Goal: Information Seeking & Learning: Learn about a topic

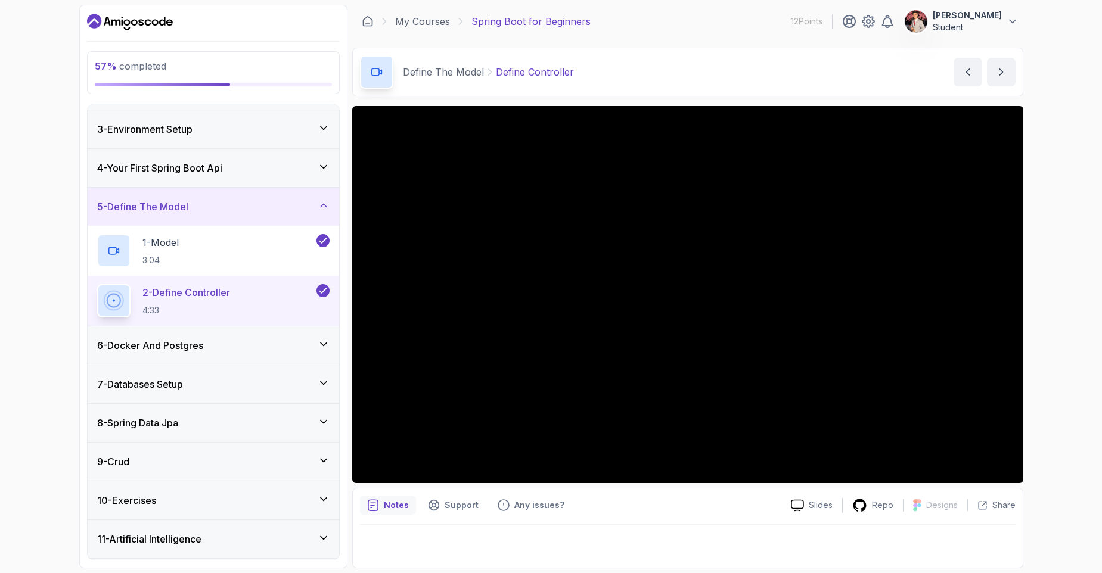
scroll to position [108, 0]
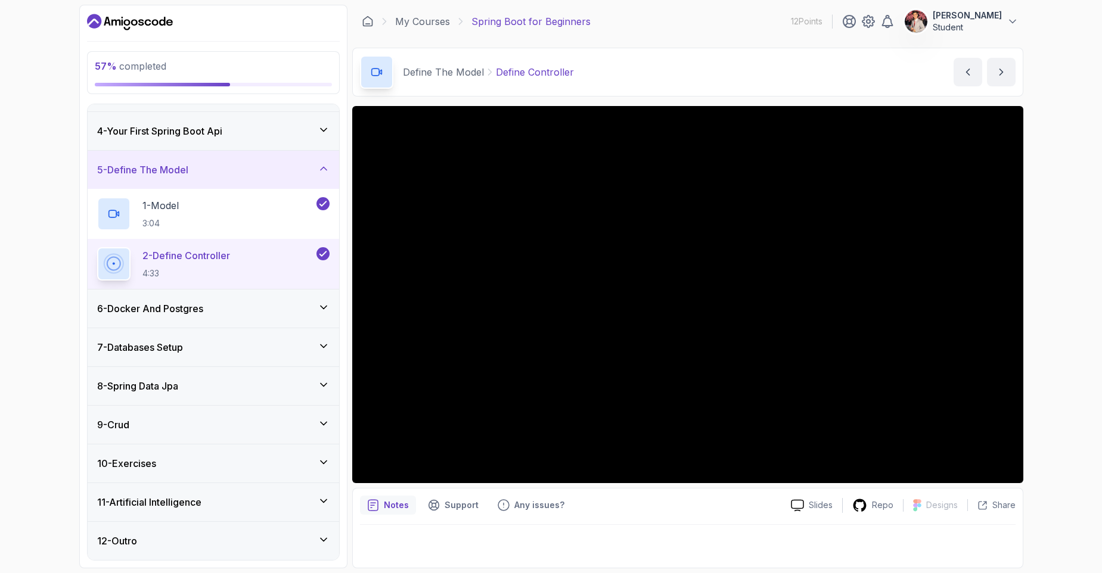
click at [209, 395] on div "8 - Spring Data Jpa" at bounding box center [214, 386] width 252 height 38
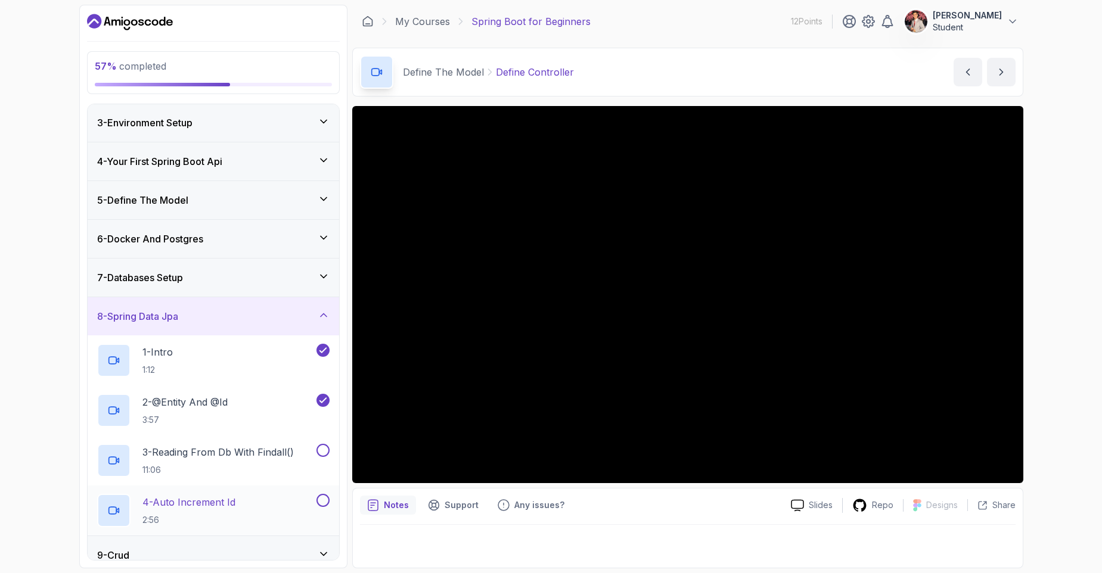
scroll to position [151, 0]
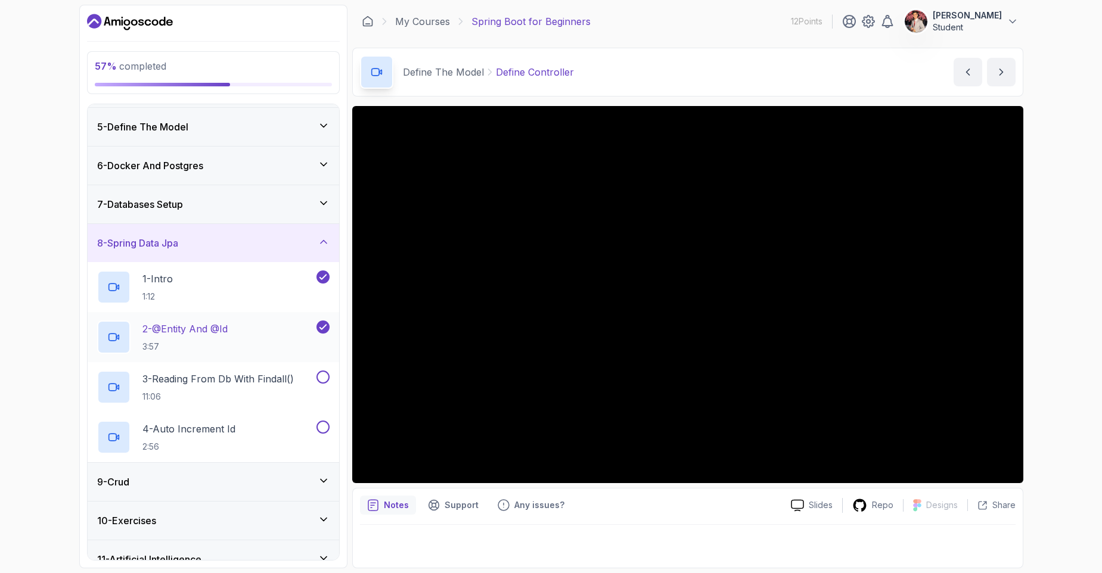
click at [212, 339] on h2 "2 - @Entity And @Id 3:57" at bounding box center [184, 337] width 85 height 31
click at [228, 390] on h2 "3 - Reading From Db With Findall() 11:06" at bounding box center [217, 387] width 151 height 31
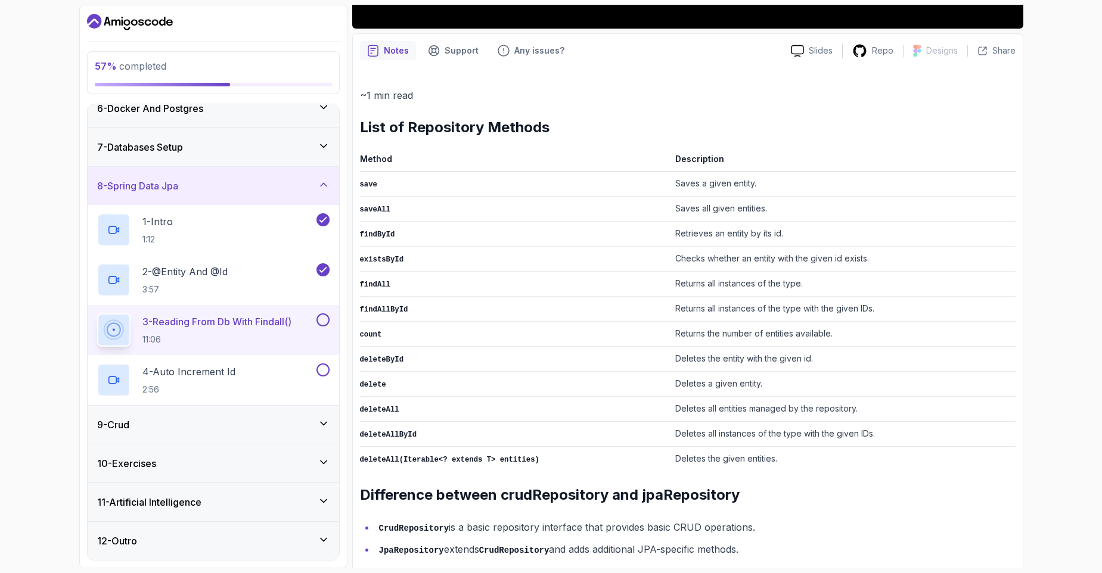
scroll to position [470, 0]
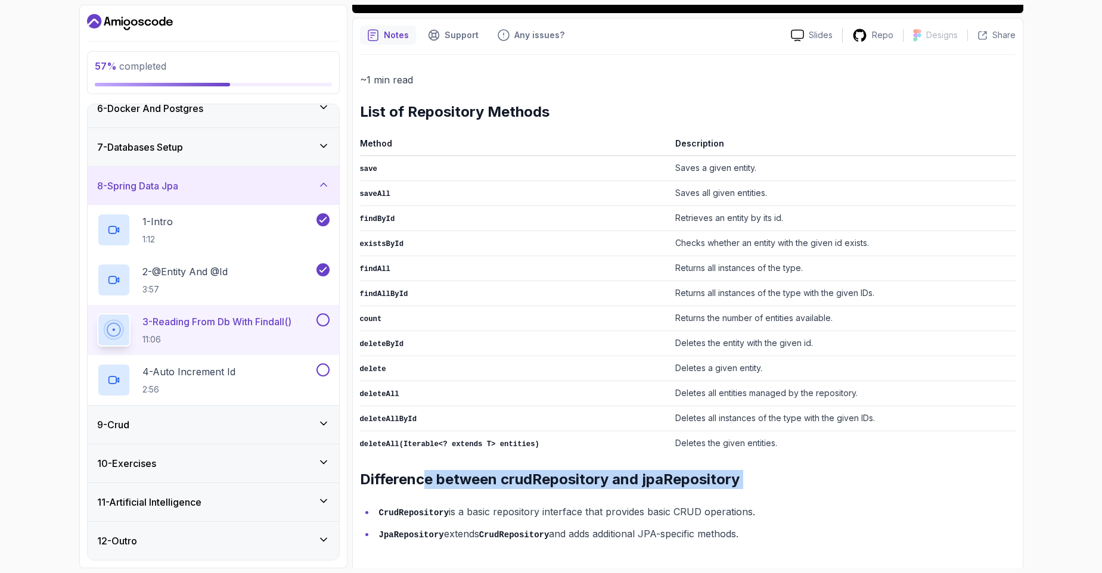
drag, startPoint x: 426, startPoint y: 478, endPoint x: 644, endPoint y: 493, distance: 218.7
click at [641, 494] on div "~1 min read List of Repository Methods Method Description save Saves a given en…" at bounding box center [688, 307] width 656 height 471
click at [644, 493] on div "~1 min read List of Repository Methods Method Description save Saves a given en…" at bounding box center [688, 307] width 656 height 471
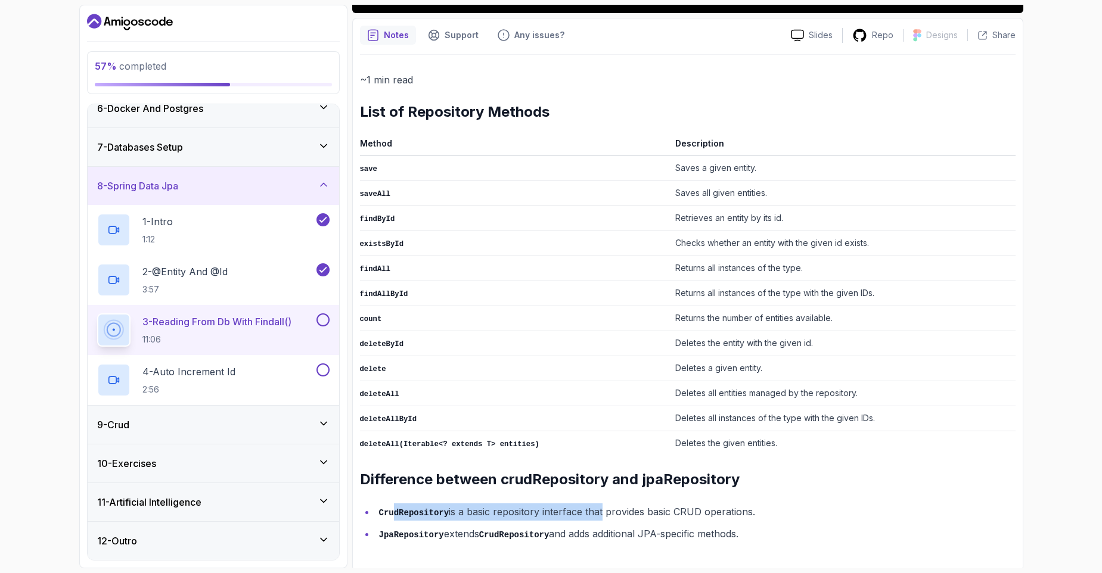
drag, startPoint x: 412, startPoint y: 510, endPoint x: 600, endPoint y: 507, distance: 187.2
click at [600, 507] on li "CrudRepository is a basic repository interface that provides basic CRUD operati…" at bounding box center [695, 512] width 640 height 17
click at [601, 510] on li "CrudRepository is a basic repository interface that provides basic CRUD operati…" at bounding box center [695, 512] width 640 height 17
drag, startPoint x: 567, startPoint y: 512, endPoint x: 582, endPoint y: 509, distance: 15.8
click at [580, 510] on li "CrudRepository is a basic repository interface that provides basic CRUD operati…" at bounding box center [695, 512] width 640 height 17
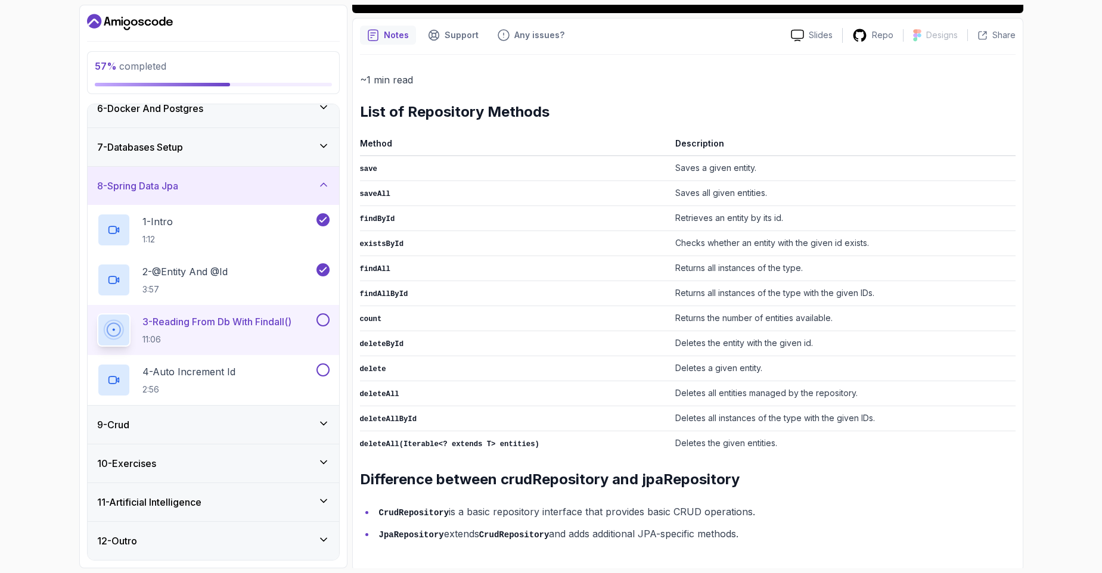
click at [583, 509] on li "CrudRepository is a basic repository interface that provides basic CRUD operati…" at bounding box center [695, 512] width 640 height 17
drag, startPoint x: 624, startPoint y: 517, endPoint x: 707, endPoint y: 505, distance: 84.3
click at [704, 506] on li "CrudRepository is a basic repository interface that provides basic CRUD operati…" at bounding box center [695, 512] width 640 height 17
click at [708, 504] on li "CrudRepository is a basic repository interface that provides basic CRUD operati…" at bounding box center [695, 512] width 640 height 17
drag, startPoint x: 429, startPoint y: 531, endPoint x: 482, endPoint y: 532, distance: 53.7
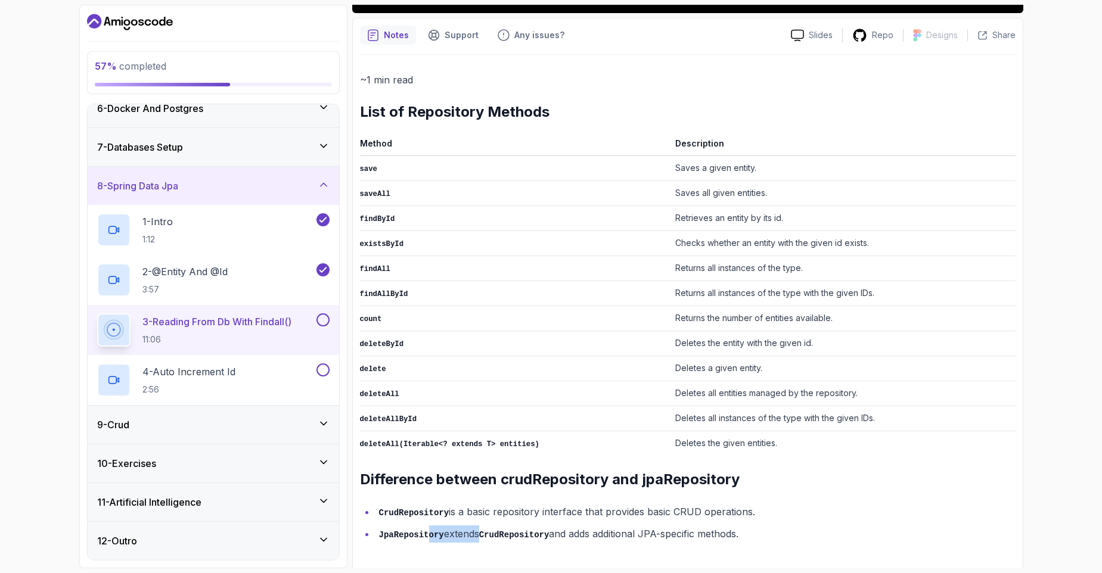
click at [479, 533] on li "JpaRepository extends CrudRepository and adds additional JPA-specific methods." at bounding box center [695, 534] width 640 height 17
click at [482, 532] on li "JpaRepository extends CrudRepository and adds additional JPA-specific methods." at bounding box center [695, 534] width 640 height 17
drag, startPoint x: 542, startPoint y: 531, endPoint x: 606, endPoint y: 529, distance: 63.8
click at [604, 529] on li "JpaRepository extends CrudRepository and adds additional JPA-specific methods." at bounding box center [695, 534] width 640 height 17
drag, startPoint x: 606, startPoint y: 529, endPoint x: 619, endPoint y: 528, distance: 13.8
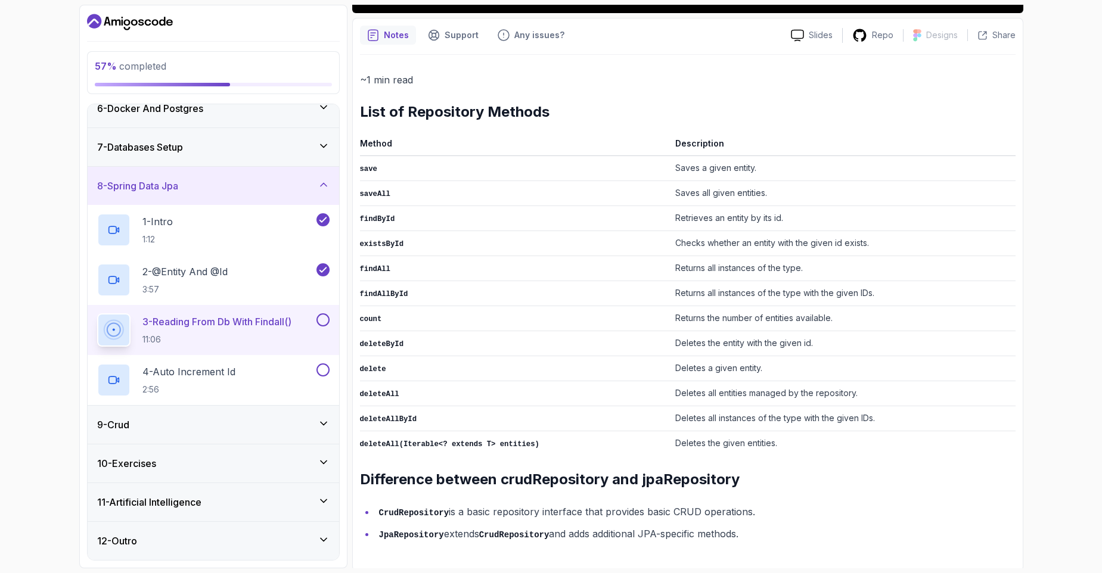
click at [606, 529] on li "JpaRepository extends CrudRepository and adds additional JPA-specific methods." at bounding box center [695, 534] width 640 height 17
drag, startPoint x: 728, startPoint y: 528, endPoint x: 781, endPoint y: 529, distance: 53.0
click at [781, 529] on li "JpaRepository extends CrudRepository and adds additional JPA-specific methods." at bounding box center [695, 534] width 640 height 17
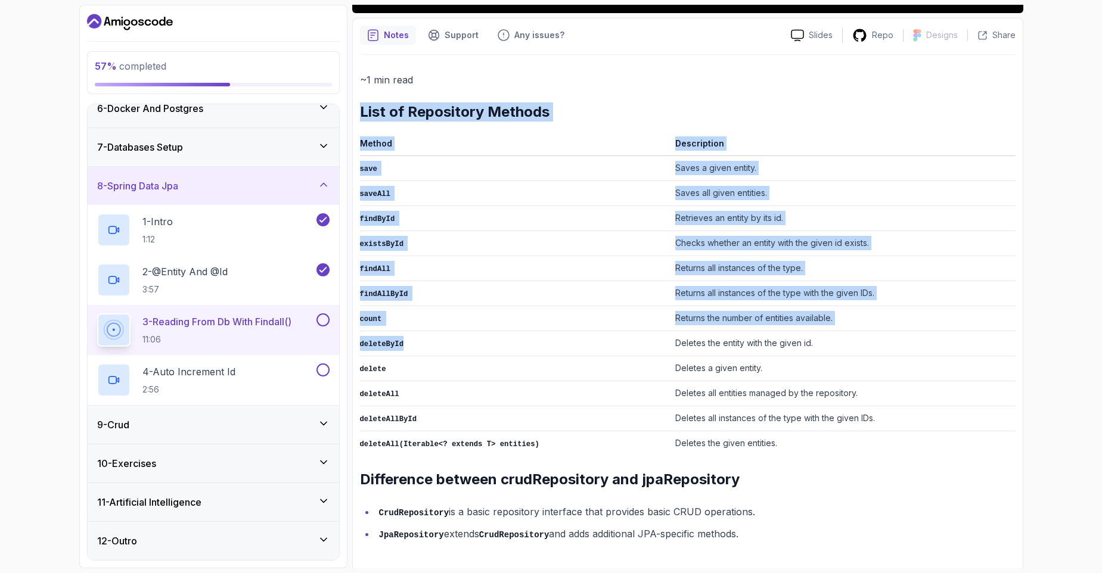
drag, startPoint x: 361, startPoint y: 253, endPoint x: 752, endPoint y: 535, distance: 482.3
click at [752, 535] on div "~1 min read List of Repository Methods Method Description save Saves a given en…" at bounding box center [688, 307] width 656 height 471
copy div "List of Repository Methods Method Description save Saves a given entity. saveAl…"
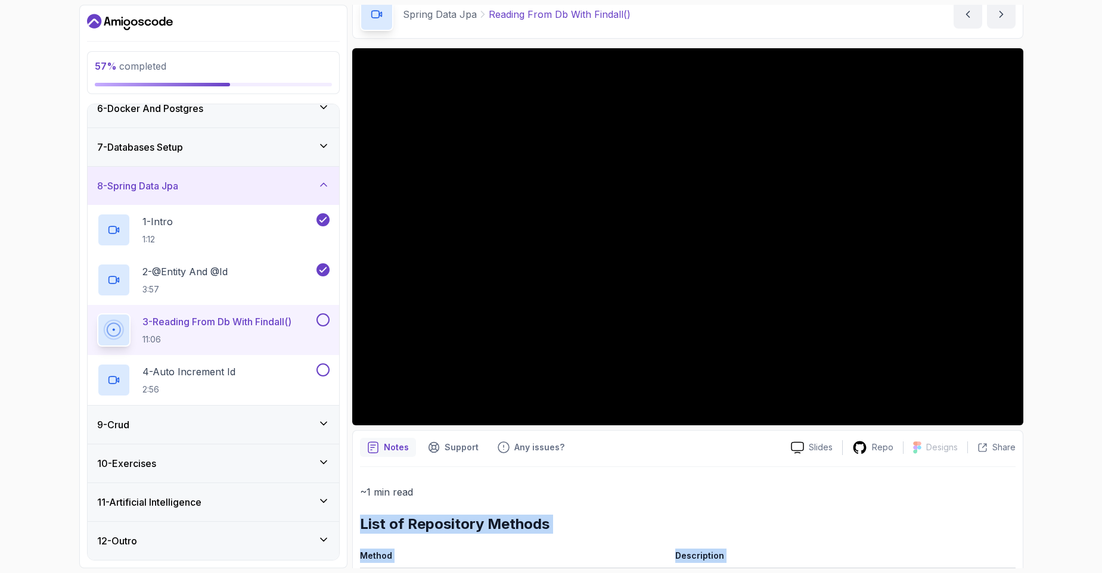
scroll to position [0, 0]
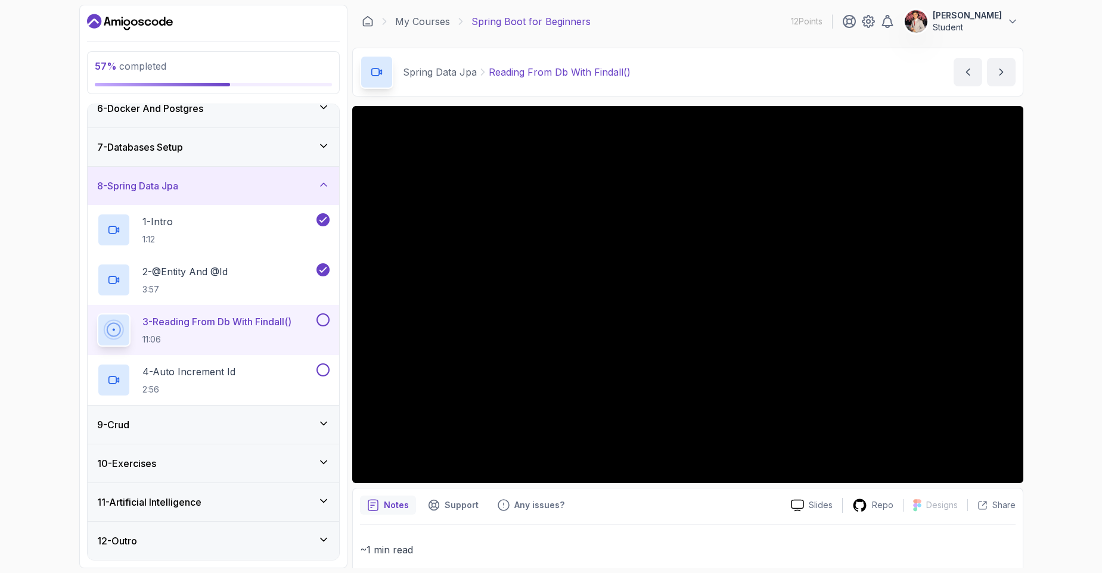
drag, startPoint x: 652, startPoint y: 10, endPoint x: 639, endPoint y: 91, distance: 82.7
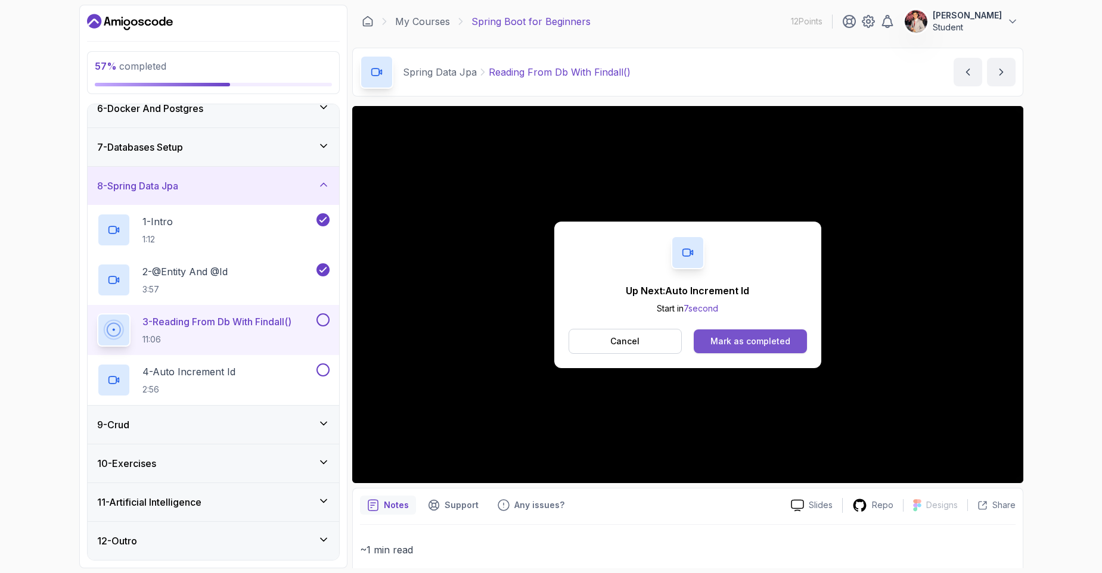
click at [710, 336] on button "Mark as completed" at bounding box center [750, 342] width 113 height 24
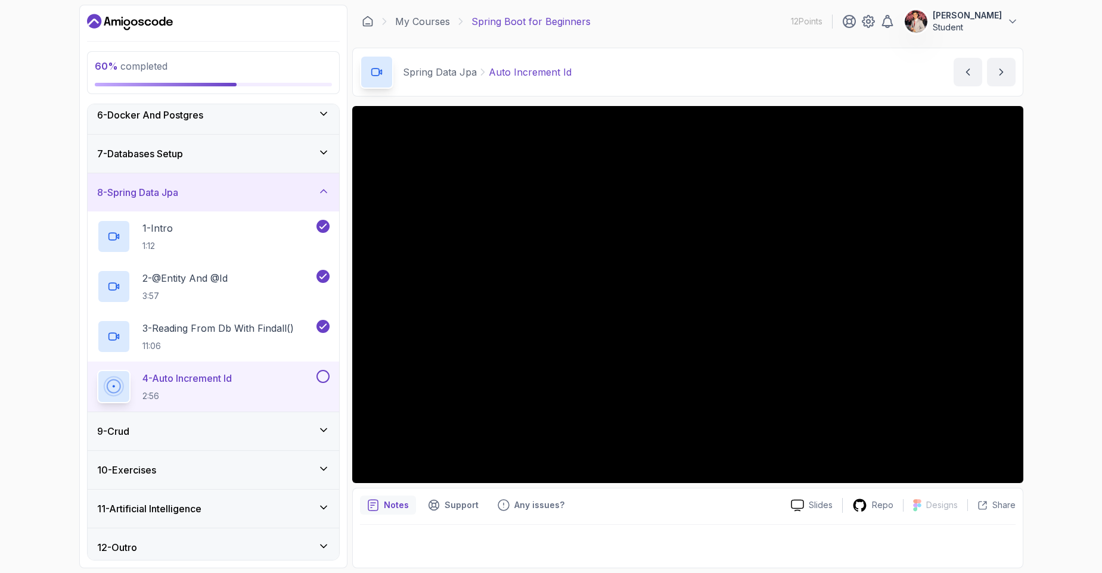
scroll to position [209, 0]
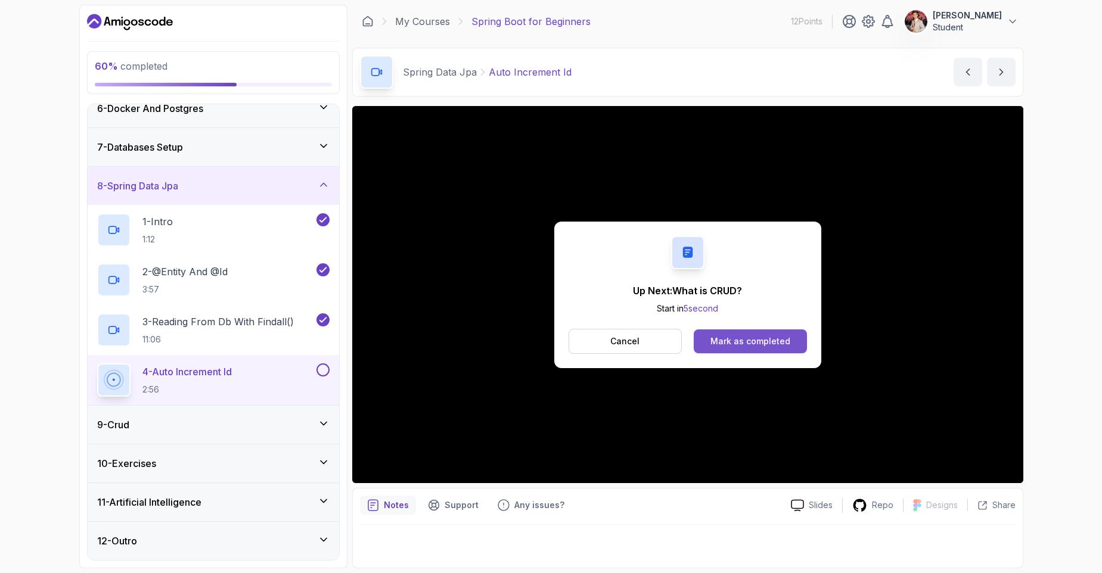
click at [787, 342] on div "Mark as completed" at bounding box center [750, 342] width 80 height 12
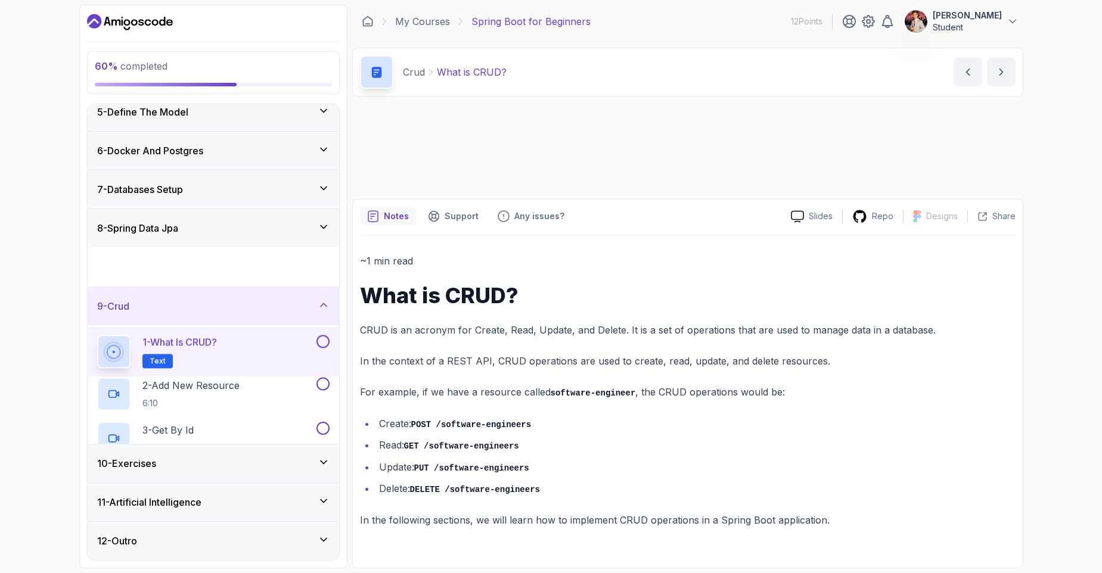
scroll to position [8, 0]
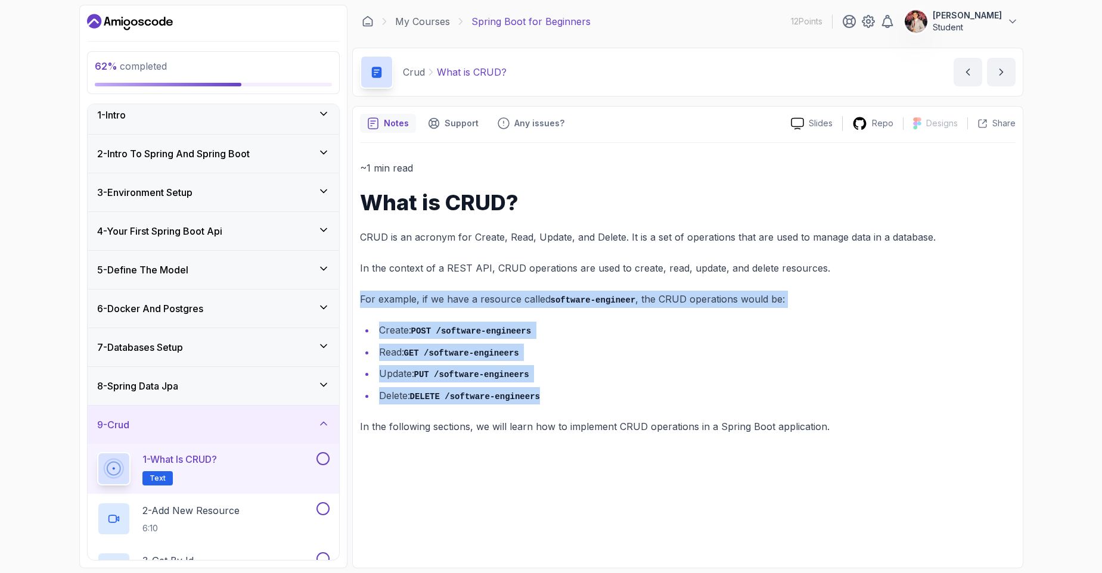
drag, startPoint x: 361, startPoint y: 299, endPoint x: 501, endPoint y: 409, distance: 178.7
click at [501, 409] on div "~1 min read What is CRUD? CRUD is an acronym for Create, Read, Update, and Dele…" at bounding box center [688, 297] width 656 height 275
drag, startPoint x: 504, startPoint y: 397, endPoint x: 499, endPoint y: 389, distance: 9.6
click at [503, 396] on code "DELETE /software-engineers" at bounding box center [475, 397] width 130 height 10
drag, startPoint x: 362, startPoint y: 295, endPoint x: 542, endPoint y: 405, distance: 211.6
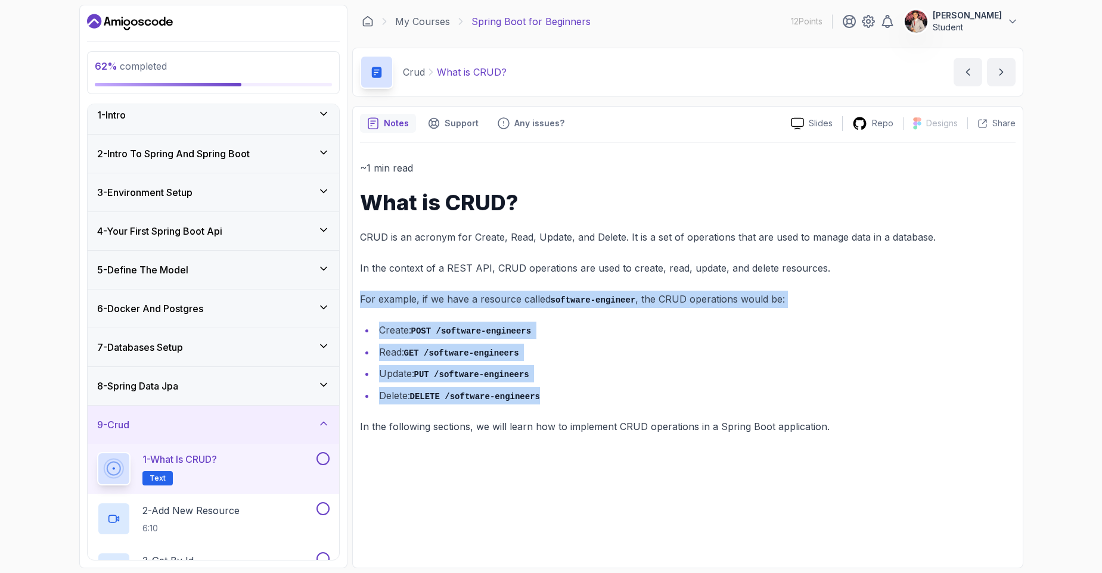
click at [546, 408] on div "~1 min read What is CRUD? CRUD is an acronym for Create, Read, Update, and Dele…" at bounding box center [688, 297] width 656 height 275
copy div "For example, if we have a resource called software-engineer , the CRUD operatio…"
click at [514, 325] on li "Create: POST /software-engineers" at bounding box center [695, 330] width 640 height 17
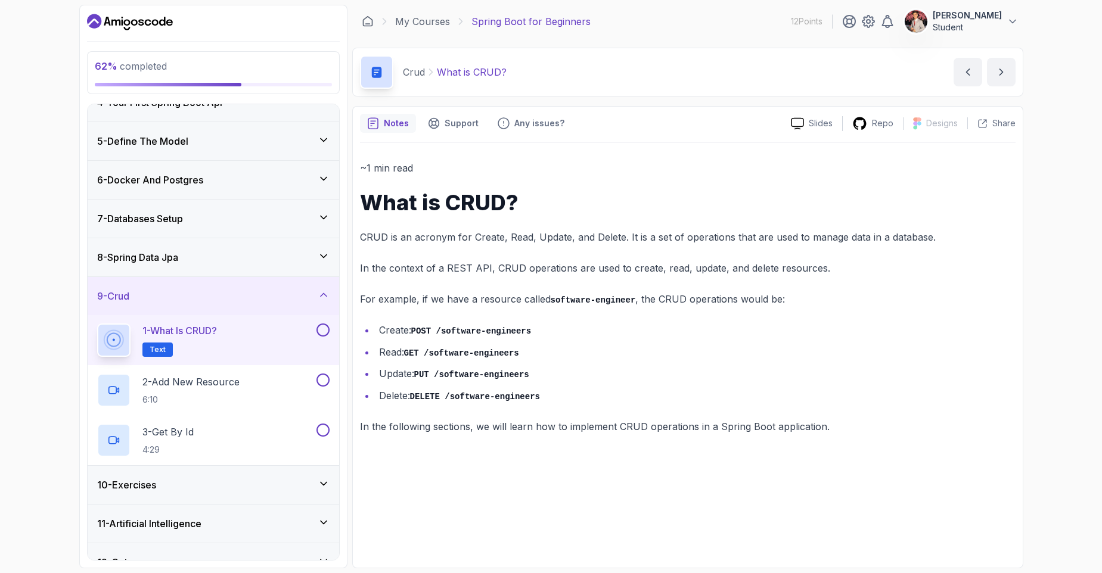
scroll to position [151, 0]
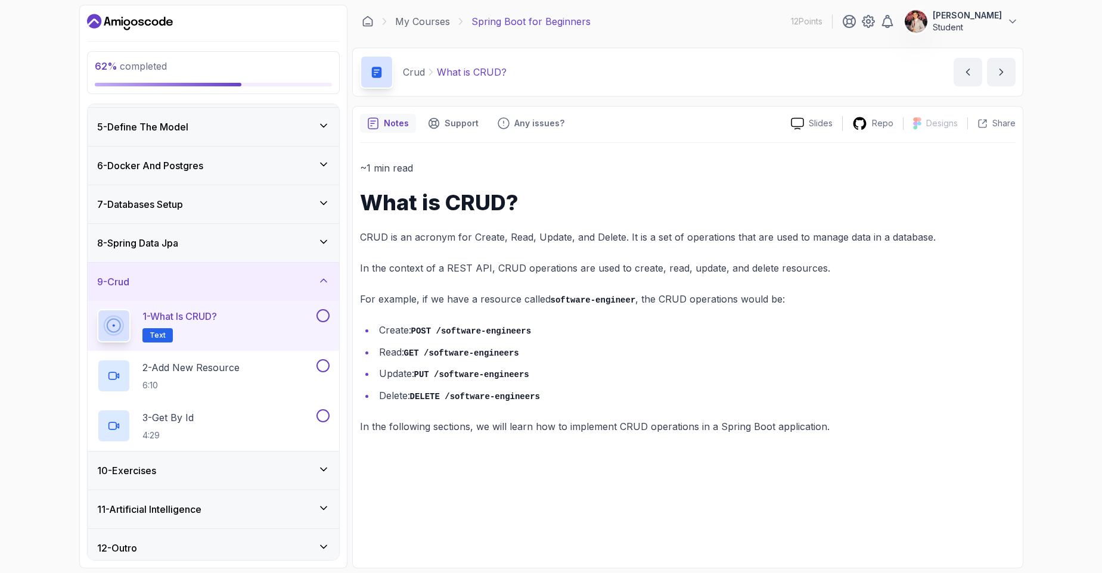
drag, startPoint x: 539, startPoint y: 439, endPoint x: 696, endPoint y: 439, distance: 156.1
click at [668, 439] on div "~1 min read What is CRUD? CRUD is an acronym for Create, Read, Update, and Dele…" at bounding box center [688, 352] width 656 height 418
click at [701, 439] on div "~1 min read What is CRUD? CRUD is an acronym for Create, Read, Update, and Dele…" at bounding box center [688, 352] width 656 height 418
click at [318, 318] on button at bounding box center [322, 315] width 13 height 13
click at [325, 235] on div "8 - Spring Data Jpa" at bounding box center [214, 243] width 252 height 38
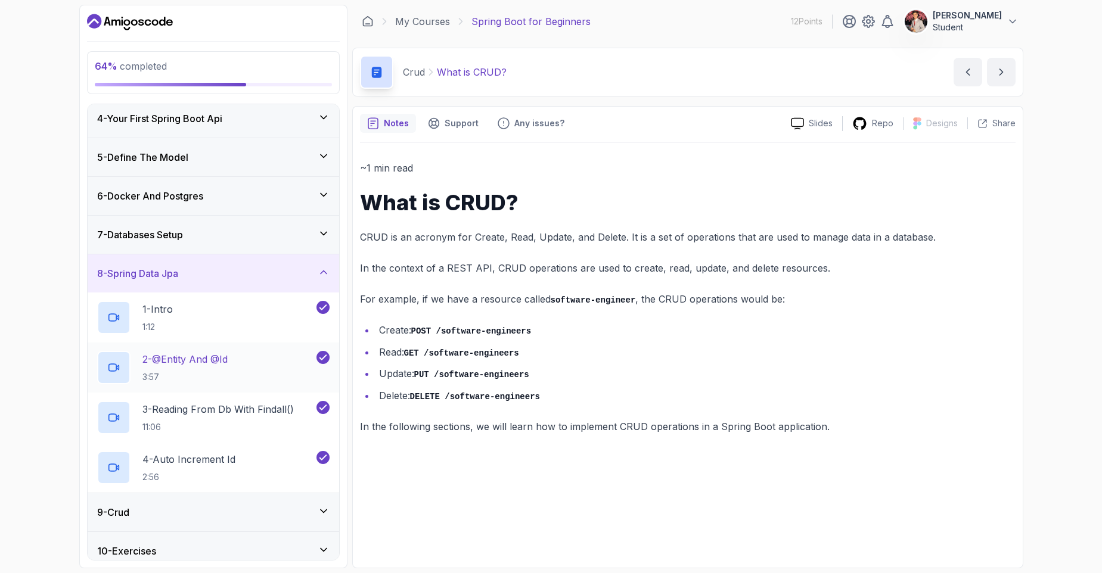
scroll to position [209, 0]
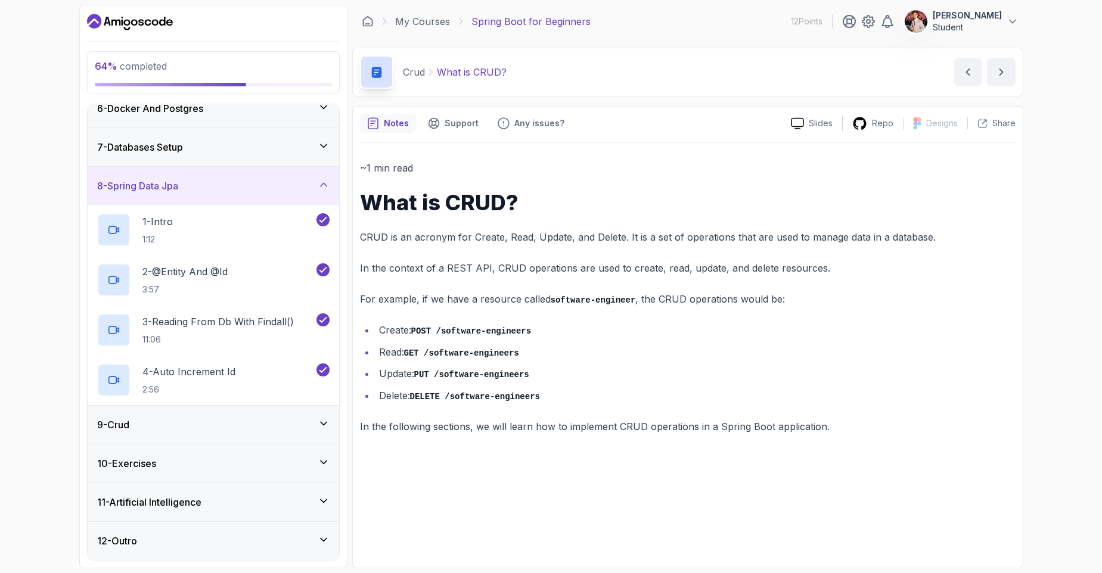
click at [322, 422] on icon at bounding box center [324, 424] width 12 height 12
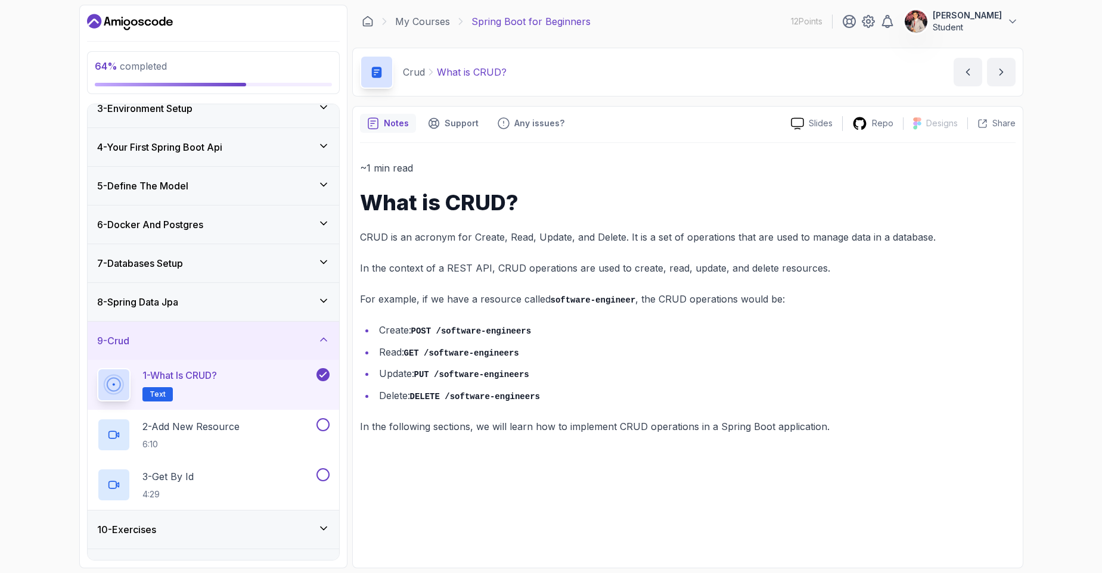
scroll to position [151, 0]
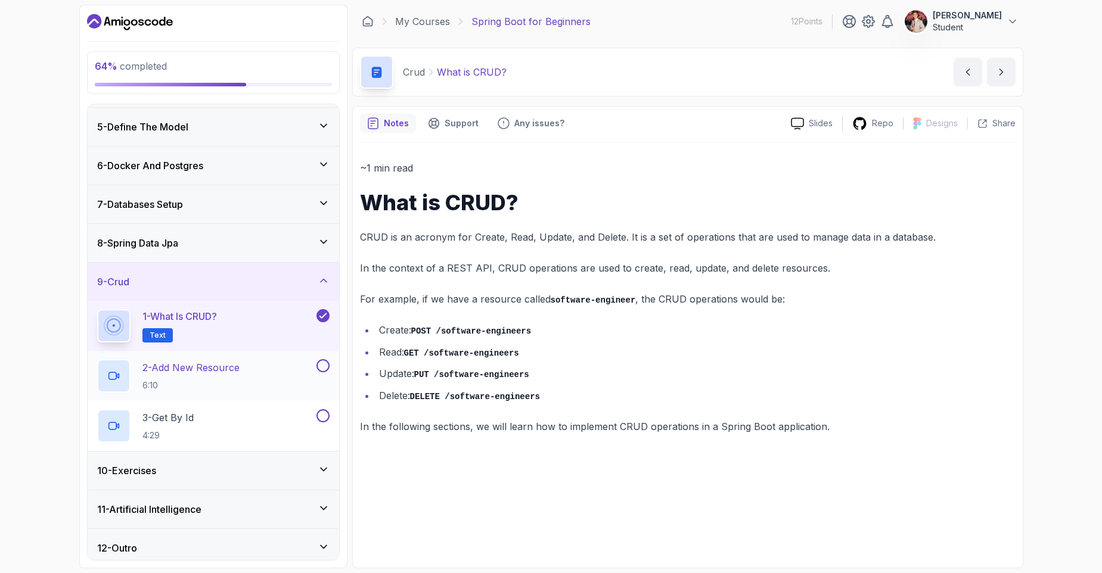
click at [199, 372] on p "2 - Add New Resource" at bounding box center [190, 368] width 97 height 14
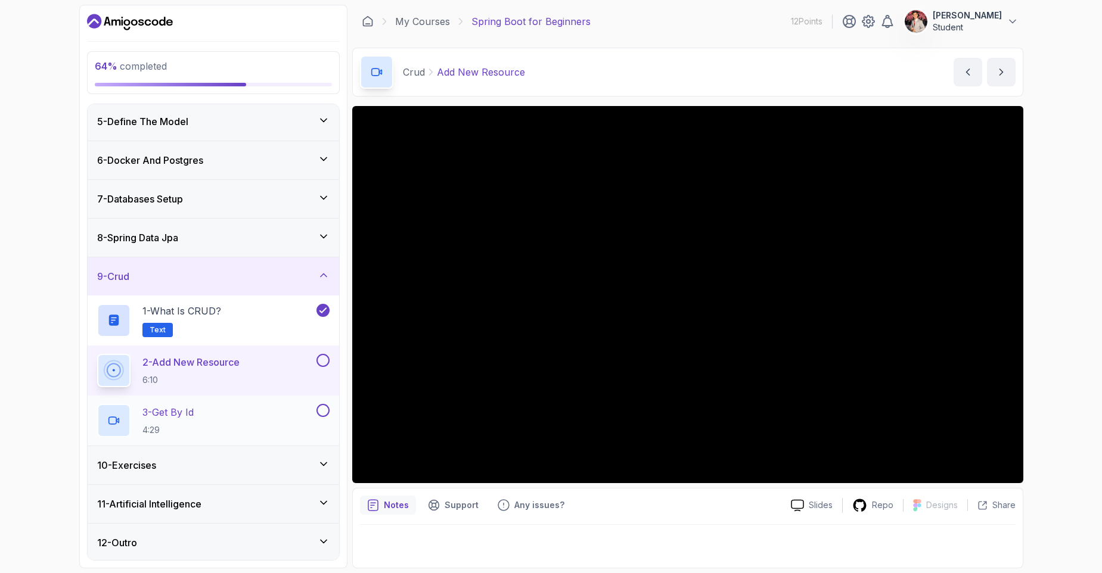
scroll to position [159, 0]
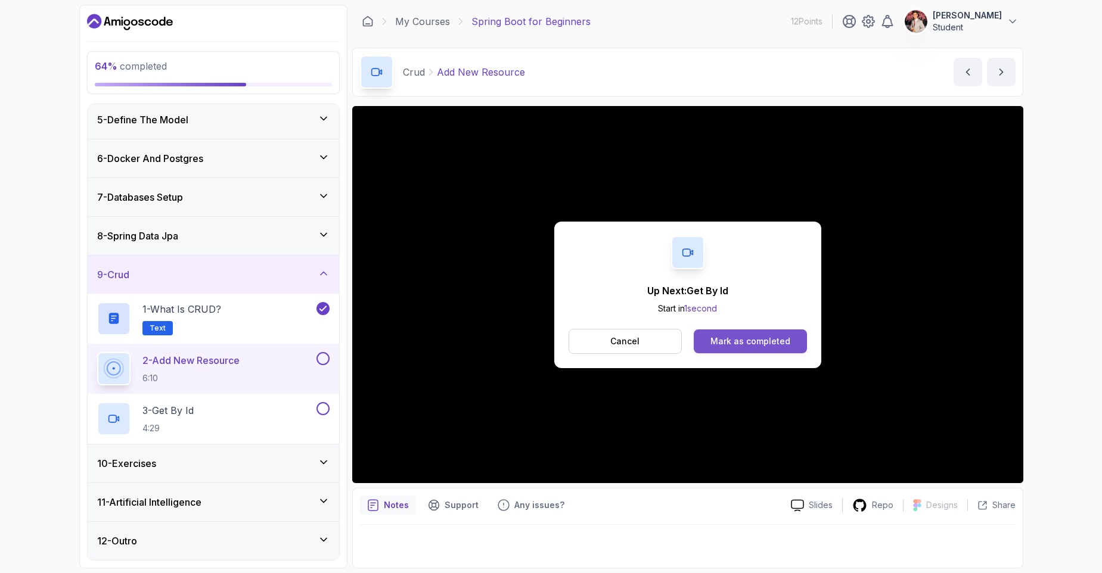
drag, startPoint x: 744, startPoint y: 326, endPoint x: 751, endPoint y: 340, distance: 16.0
click at [744, 327] on div "Up Next: Get By Id Start in 1 second Cancel Mark as completed" at bounding box center [687, 295] width 267 height 147
click at [752, 342] on div "Mark as completed" at bounding box center [750, 342] width 80 height 12
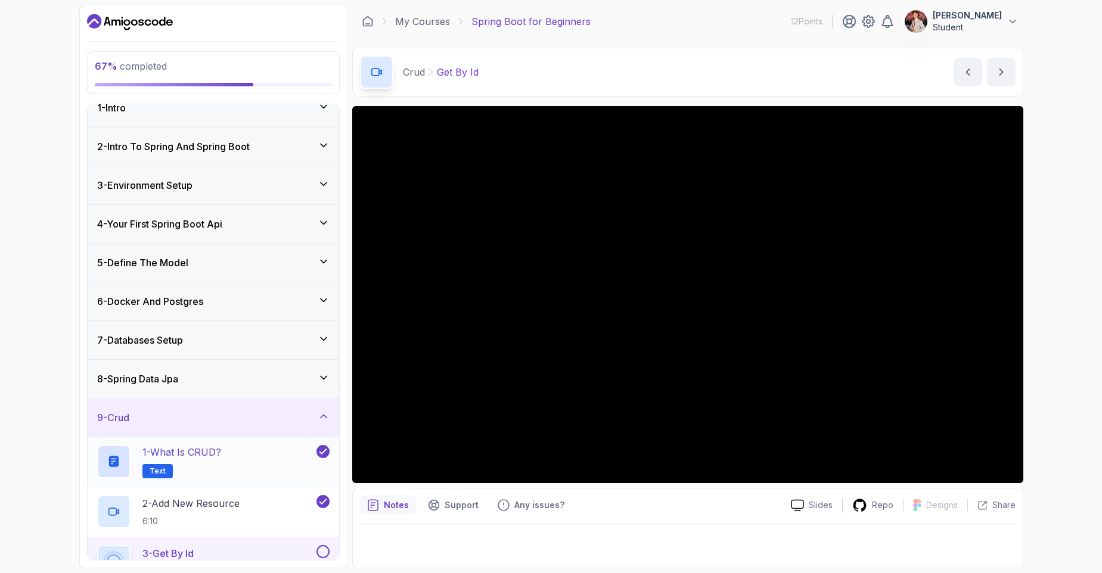
scroll to position [159, 0]
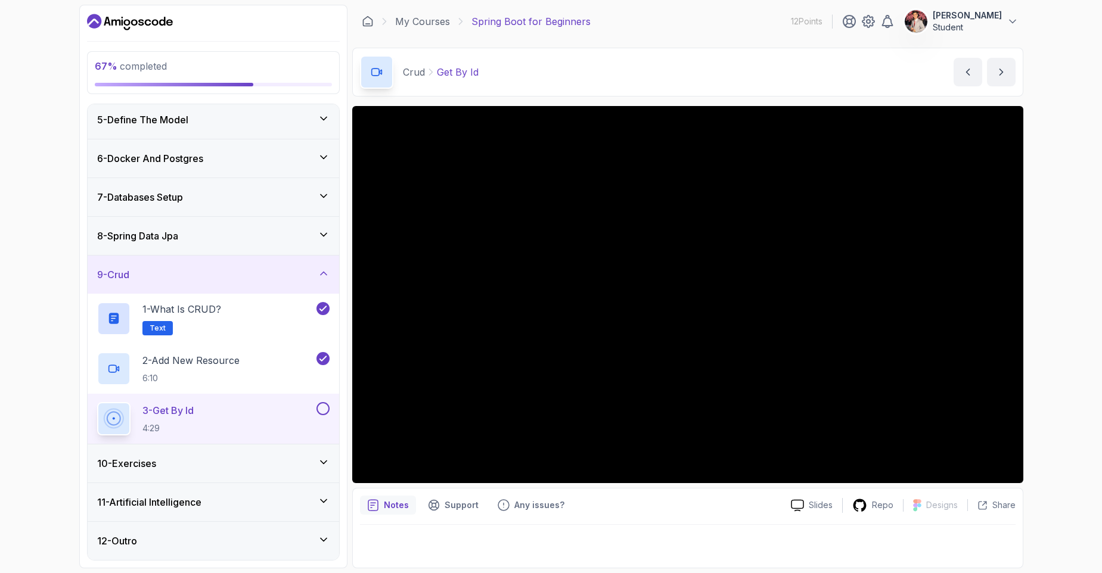
click at [252, 459] on div "10 - Exercises" at bounding box center [213, 464] width 232 height 14
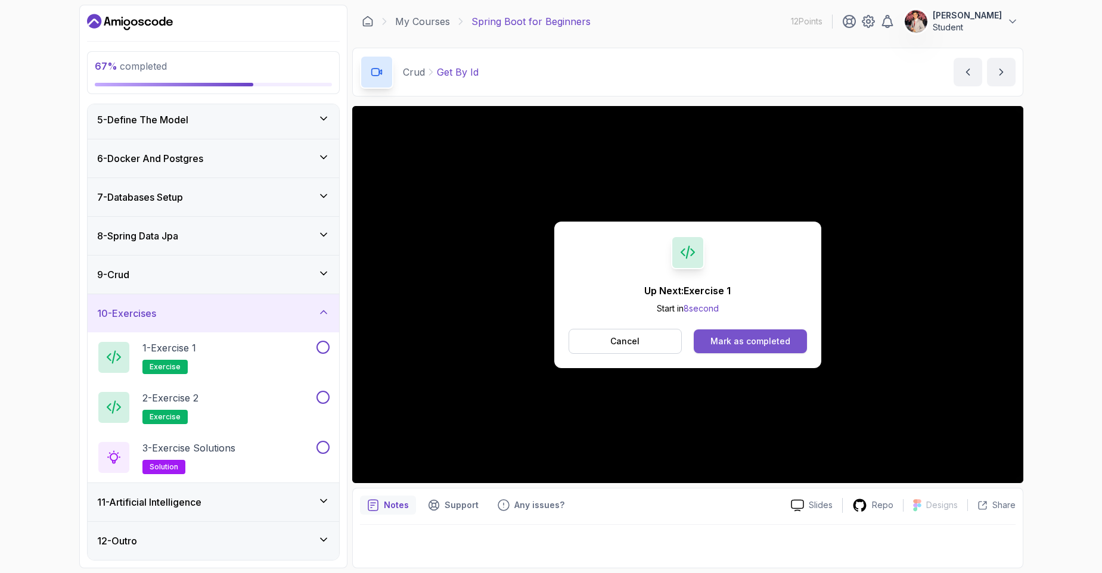
click at [740, 343] on div "Mark as completed" at bounding box center [750, 342] width 80 height 12
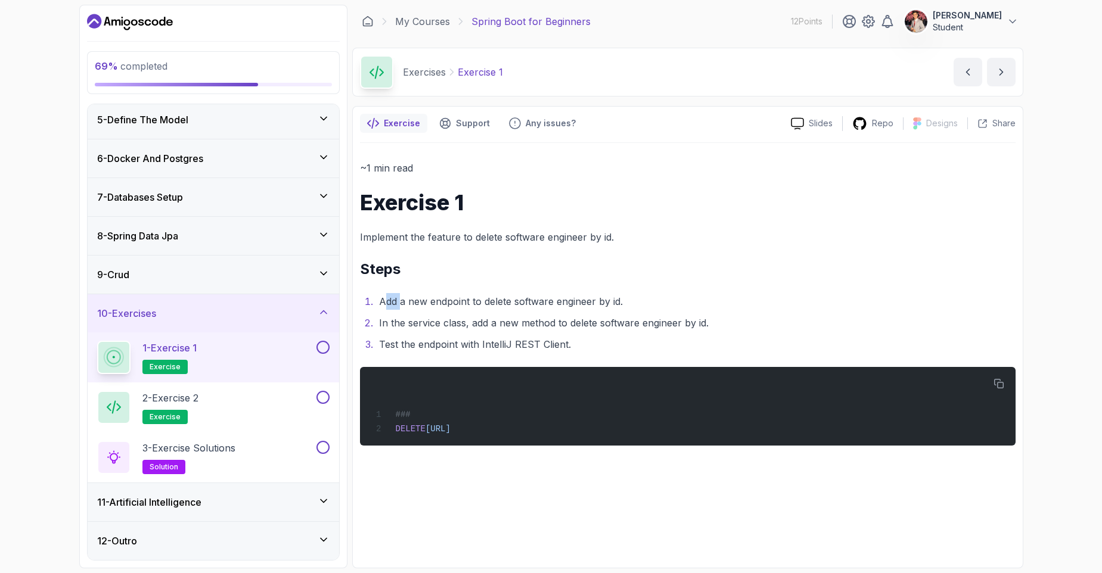
drag, startPoint x: 400, startPoint y: 306, endPoint x: 483, endPoint y: 302, distance: 82.4
click at [473, 302] on li "Add a new endpoint to delete software engineer by id." at bounding box center [695, 301] width 640 height 17
click at [497, 300] on li "Add a new endpoint to delete software engineer by id." at bounding box center [695, 301] width 640 height 17
click at [322, 352] on button at bounding box center [322, 347] width 13 height 13
click at [320, 350] on button at bounding box center [322, 347] width 13 height 13
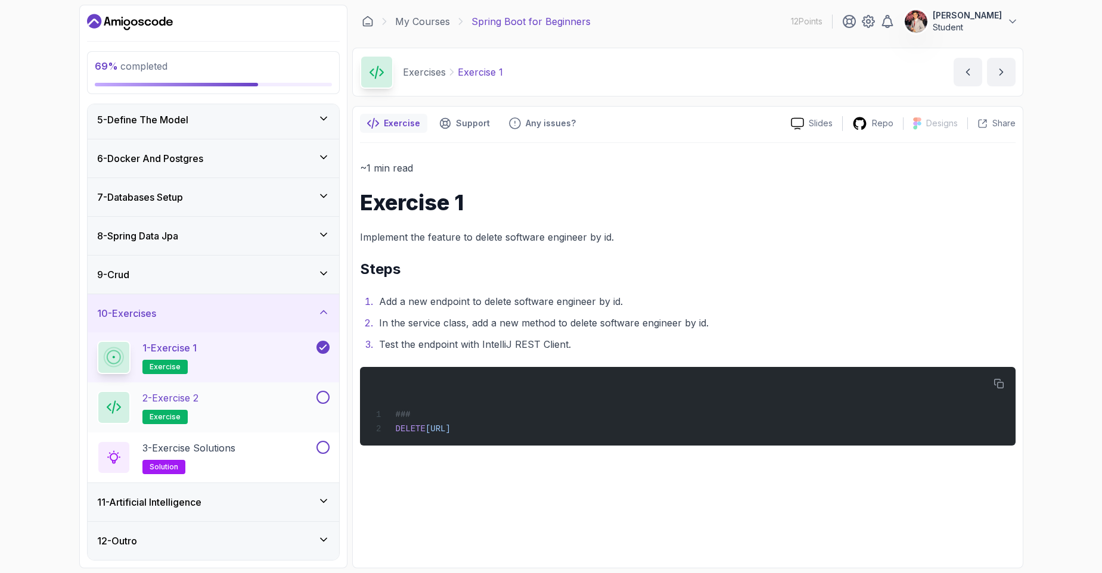
click at [222, 391] on div "2 - Exercise 2 exercise" at bounding box center [205, 407] width 217 height 33
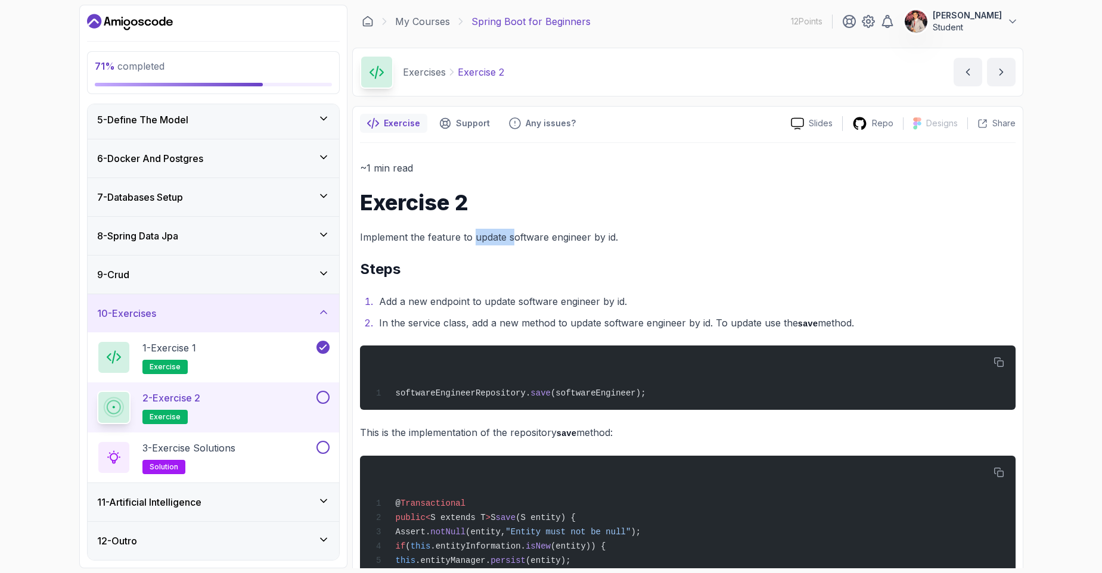
drag, startPoint x: 486, startPoint y: 241, endPoint x: 520, endPoint y: 243, distance: 33.4
click at [512, 243] on p "Implement the feature to update software engineer by id." at bounding box center [688, 237] width 656 height 17
click at [523, 243] on p "Implement the feature to update software engineer by id." at bounding box center [688, 237] width 656 height 17
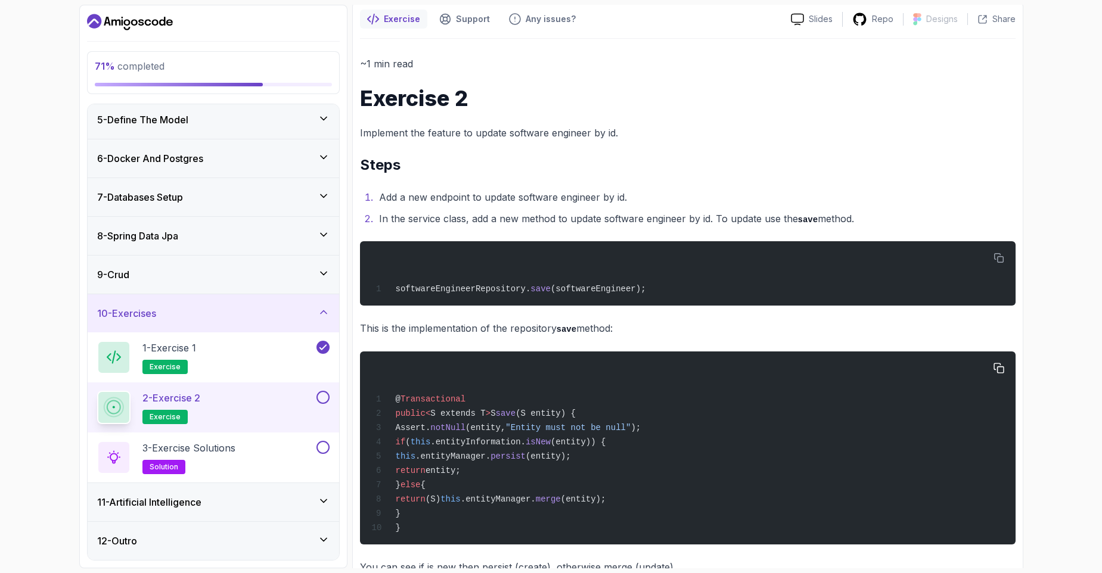
scroll to position [72, 0]
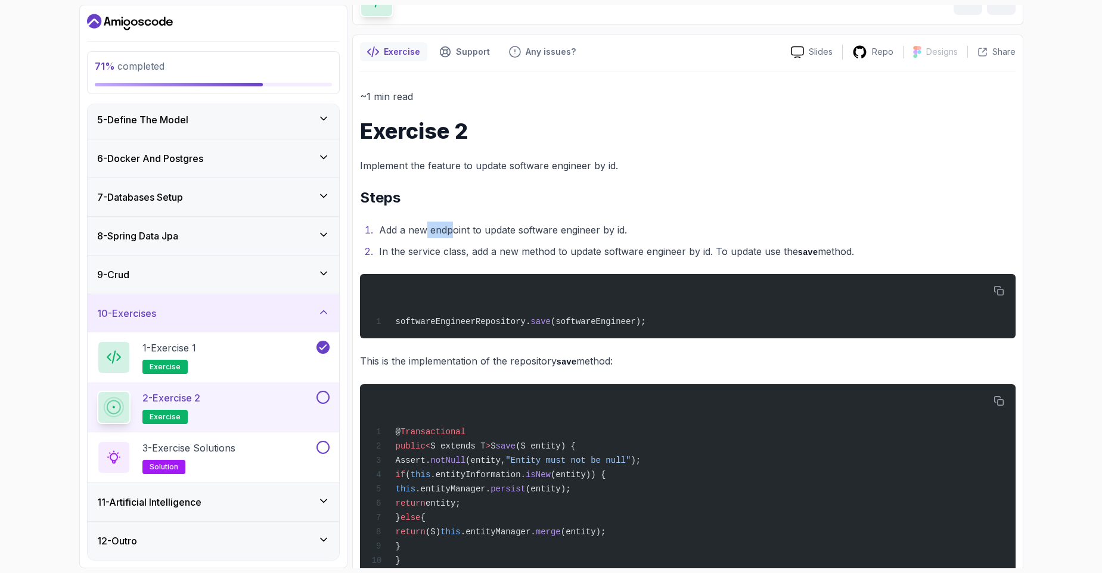
drag, startPoint x: 436, startPoint y: 230, endPoint x: 576, endPoint y: 229, distance: 140.1
click at [572, 229] on li "Add a new endpoint to update software engineer by id." at bounding box center [695, 230] width 640 height 17
click at [576, 229] on li "Add a new endpoint to update software engineer by id." at bounding box center [695, 230] width 640 height 17
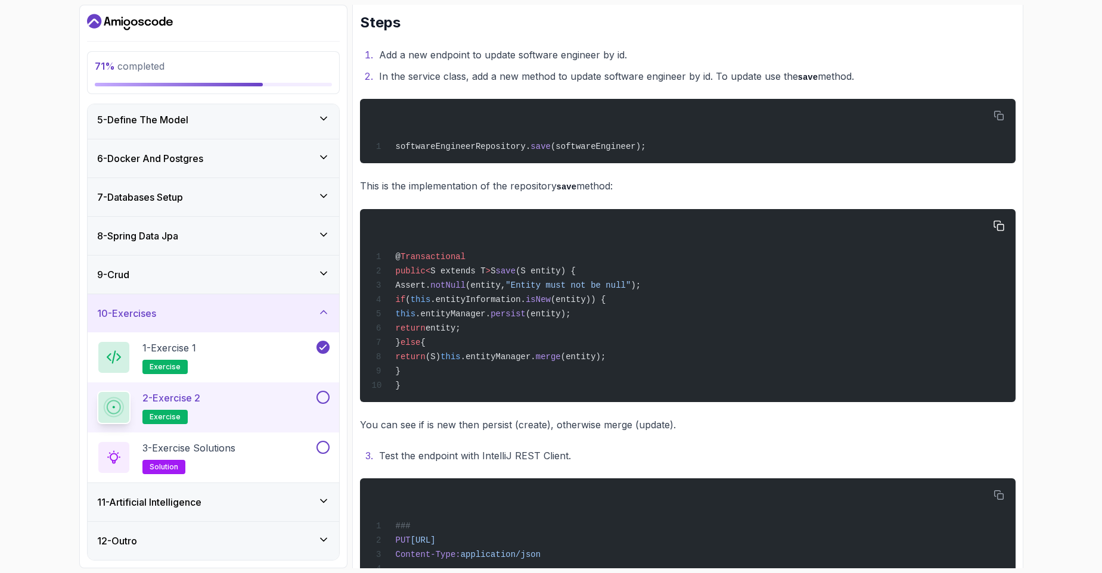
scroll to position [215, 0]
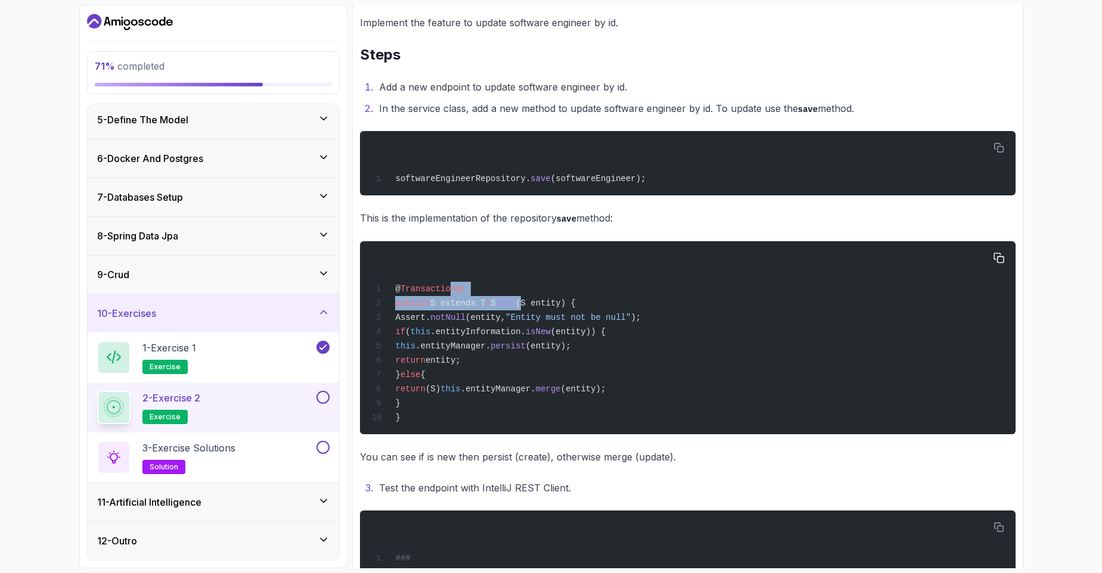
drag, startPoint x: 449, startPoint y: 297, endPoint x: 544, endPoint y: 305, distance: 94.5
click at [535, 305] on div "@ Transactional public < S extends T > S save (S entity) { Assert. notNull (ent…" at bounding box center [687, 338] width 637 height 179
click at [544, 305] on span "(S entity) {" at bounding box center [546, 304] width 60 height 10
drag, startPoint x: 499, startPoint y: 302, endPoint x: 437, endPoint y: 305, distance: 62.0
click at [437, 305] on span "public < S extends T > S save (S entity) {" at bounding box center [473, 304] width 204 height 10
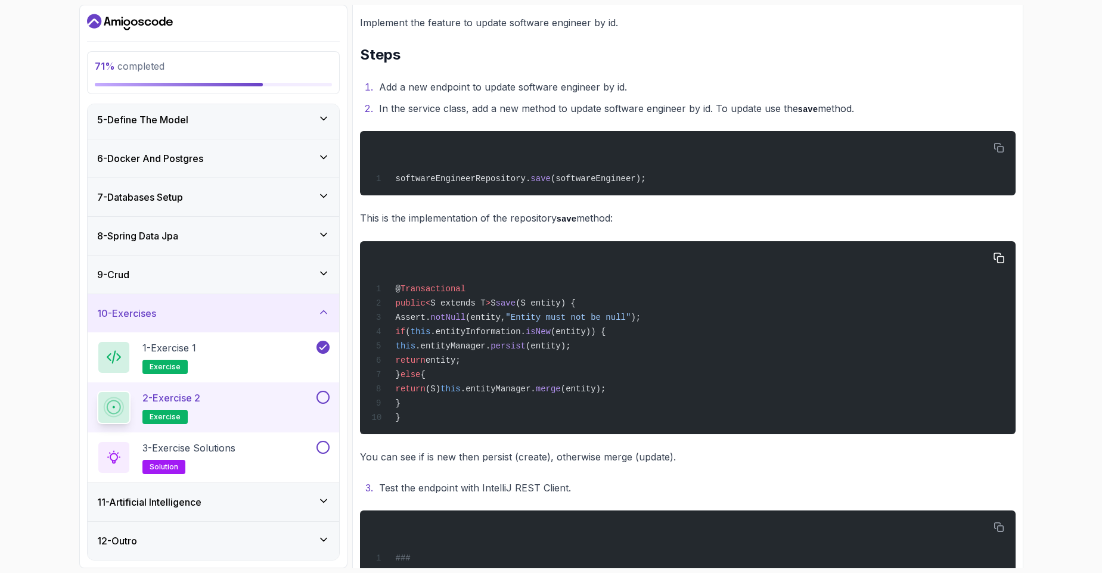
drag, startPoint x: 436, startPoint y: 306, endPoint x: 444, endPoint y: 307, distance: 7.8
click at [437, 306] on span "S extends T" at bounding box center [457, 304] width 55 height 10
click at [603, 322] on span ""Entity must not be null"" at bounding box center [567, 318] width 125 height 10
drag, startPoint x: 527, startPoint y: 121, endPoint x: 550, endPoint y: 121, distance: 23.2
click at [549, 121] on div "~1 min read Exercise 2 Implement the feature to update software engineer by id.…" at bounding box center [688, 310] width 656 height 730
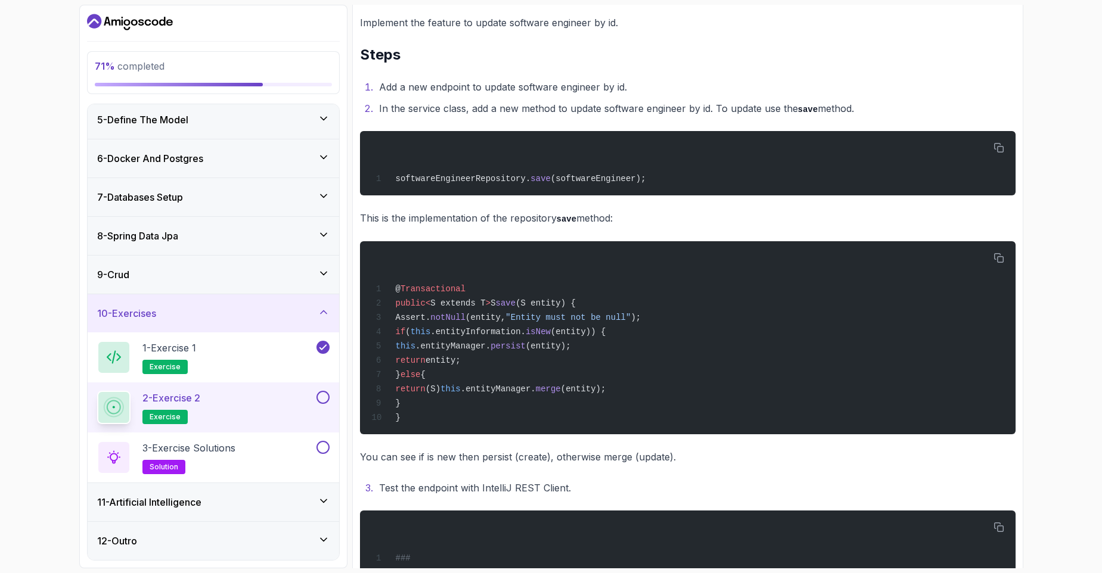
click at [551, 121] on div "~1 min read Exercise 2 Implement the feature to update software engineer by id.…" at bounding box center [688, 310] width 656 height 730
drag, startPoint x: 447, startPoint y: 104, endPoint x: 503, endPoint y: 95, distance: 56.8
click at [462, 103] on li "In the service class, add a new method to update software engineer by id. To up…" at bounding box center [695, 108] width 640 height 17
click at [576, 85] on li "Add a new endpoint to update software engineer by id." at bounding box center [695, 87] width 640 height 17
drag, startPoint x: 510, startPoint y: 173, endPoint x: 578, endPoint y: 181, distance: 69.0
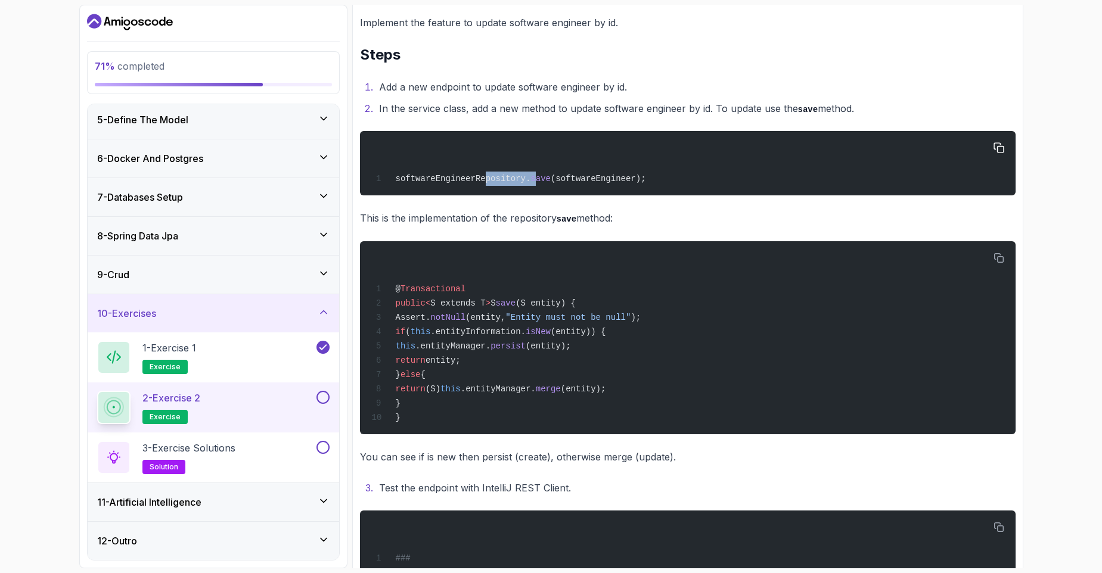
click at [542, 175] on div "softwareEngineerRepository. save (softwareEngineer);" at bounding box center [687, 163] width 637 height 50
click at [578, 181] on span "(softwareEngineer);" at bounding box center [598, 179] width 95 height 10
drag, startPoint x: 519, startPoint y: 104, endPoint x: 611, endPoint y: 104, distance: 92.4
click at [607, 104] on li "In the service class, add a new method to update software engineer by id. To up…" at bounding box center [695, 108] width 640 height 17
click at [618, 104] on li "In the service class, add a new method to update software engineer by id. To up…" at bounding box center [695, 108] width 640 height 17
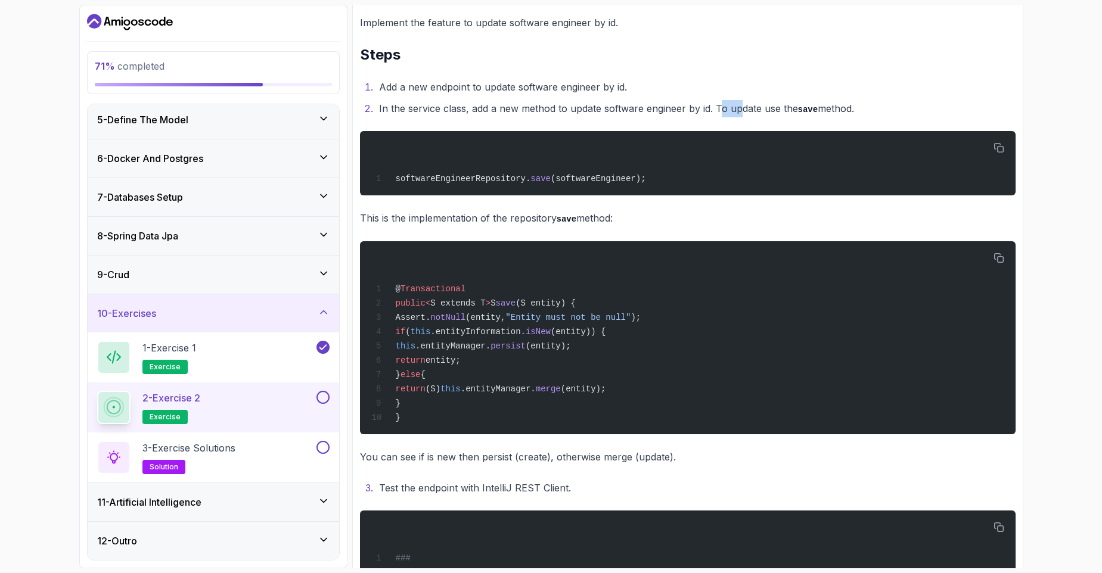
drag, startPoint x: 734, startPoint y: 107, endPoint x: 746, endPoint y: 104, distance: 11.7
click at [744, 104] on li "In the service class, add a new method to update software engineer by id. To up…" at bounding box center [695, 108] width 640 height 17
click at [749, 104] on li "In the service class, add a new method to update software engineer by id. To up…" at bounding box center [695, 108] width 640 height 17
drag, startPoint x: 766, startPoint y: 109, endPoint x: 793, endPoint y: 106, distance: 27.0
click at [789, 107] on li "In the service class, add a new method to update software engineer by id. To up…" at bounding box center [695, 108] width 640 height 17
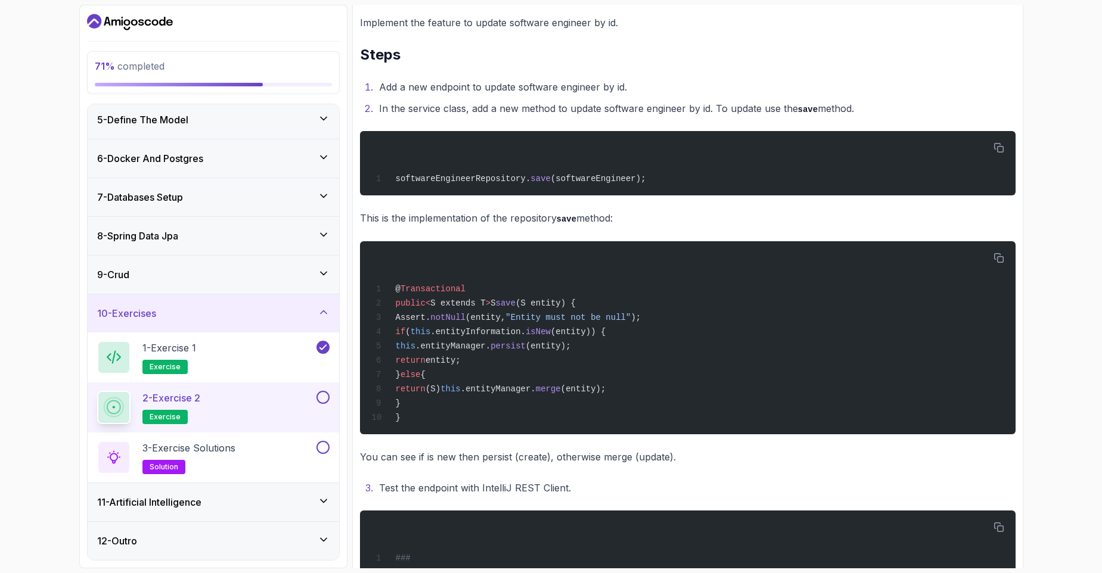
click at [793, 106] on li "In the service class, add a new method to update software engineer by id. To up…" at bounding box center [695, 108] width 640 height 17
drag, startPoint x: 389, startPoint y: 108, endPoint x: 531, endPoint y: 108, distance: 142.4
click at [531, 108] on li "In the service class, add a new method to update software engineer by id. To up…" at bounding box center [695, 108] width 640 height 17
drag, startPoint x: 520, startPoint y: 111, endPoint x: 592, endPoint y: 106, distance: 72.3
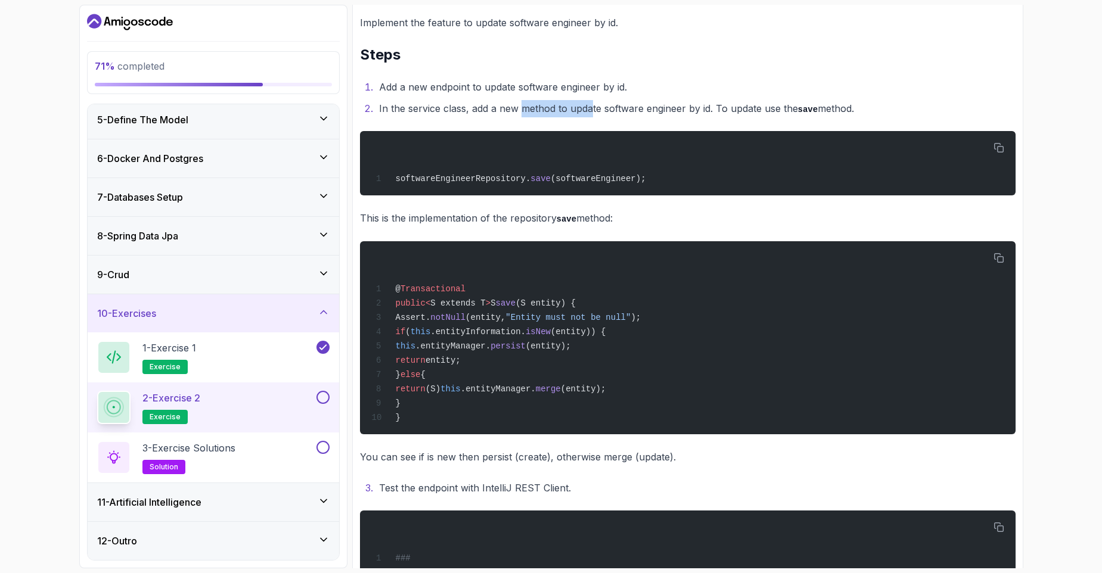
click at [592, 106] on li "In the service class, add a new method to update software engineer by id. To up…" at bounding box center [695, 108] width 640 height 17
click at [703, 119] on div "~1 min read Exercise 2 Implement the feature to update software engineer by id.…" at bounding box center [688, 310] width 656 height 730
drag, startPoint x: 704, startPoint y: 111, endPoint x: 695, endPoint y: 112, distance: 9.0
click at [696, 111] on li "In the service class, add a new method to update software engineer by id. To up…" at bounding box center [695, 108] width 640 height 17
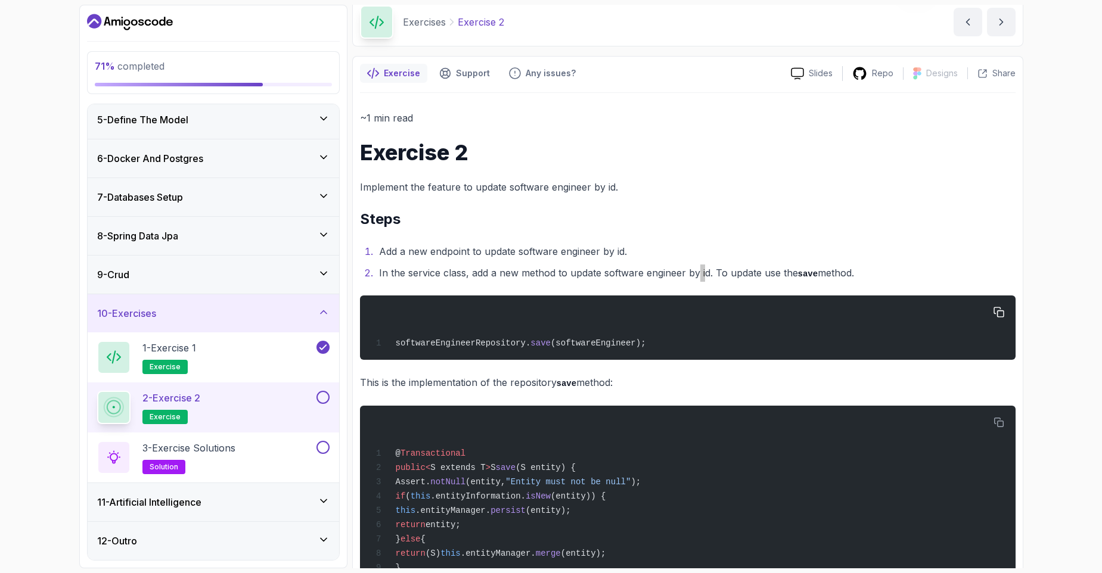
scroll to position [72, 0]
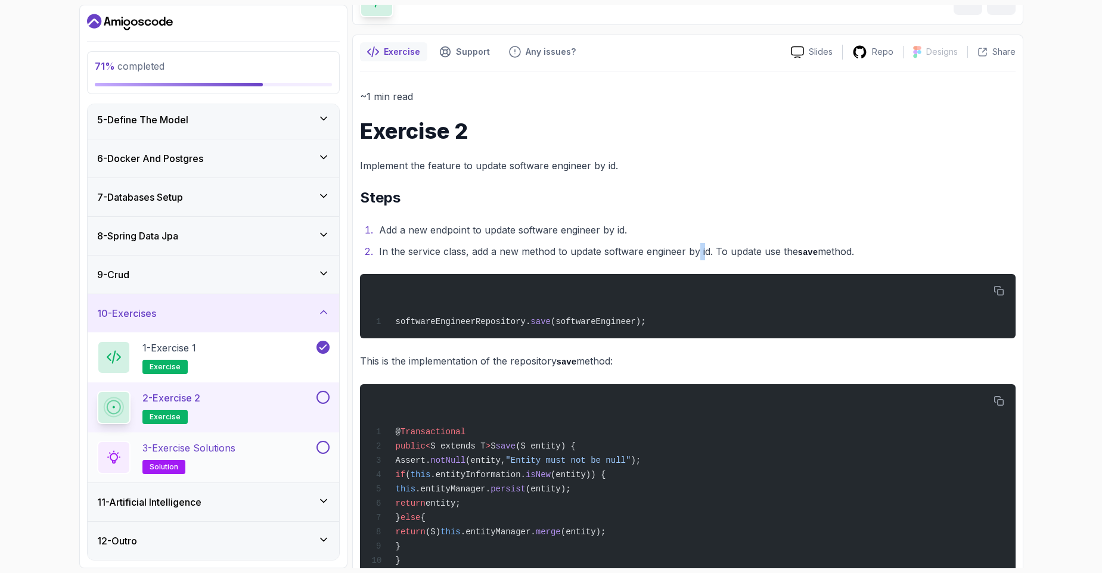
click at [222, 451] on p "3 - Exercise Solutions" at bounding box center [188, 448] width 93 height 14
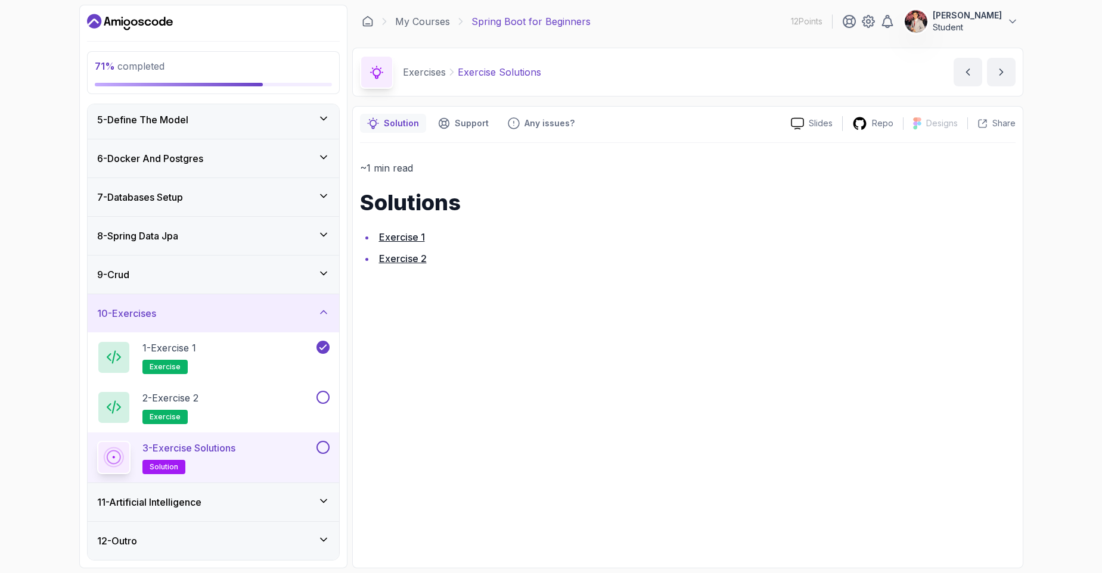
click at [409, 263] on link "Exercise 2" at bounding box center [403, 259] width 48 height 12
